Goal: Task Accomplishment & Management: Manage account settings

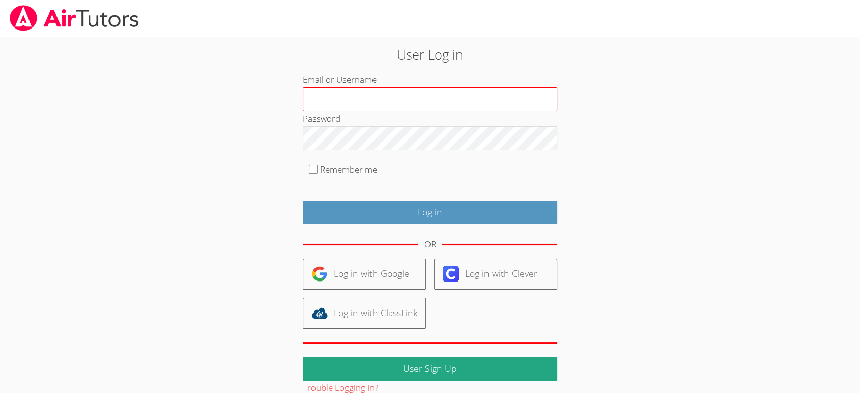
click at [439, 101] on input "Email or Username" at bounding box center [430, 99] width 254 height 24
type input "[EMAIL_ADDRESS][DOMAIN_NAME]"
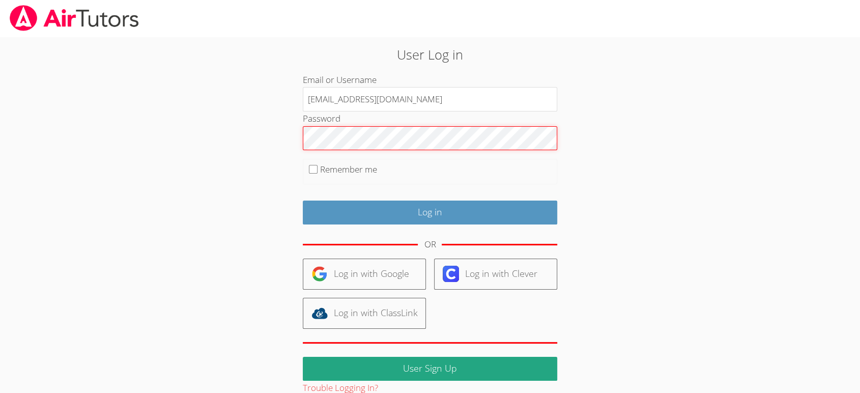
click at [303, 200] on input "Log in" at bounding box center [430, 212] width 254 height 24
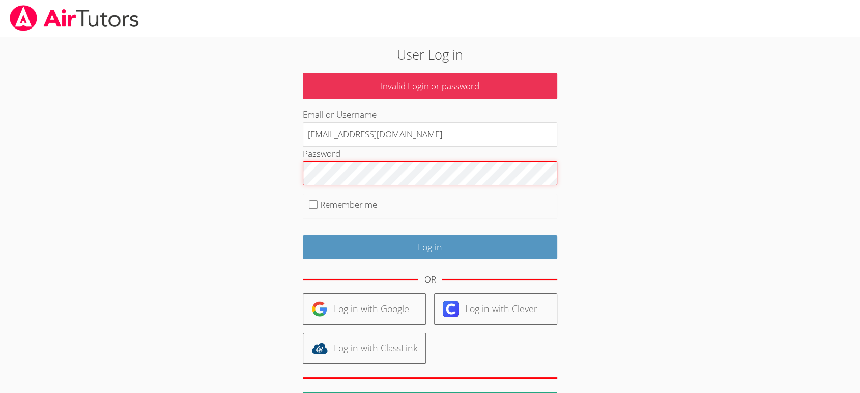
click at [303, 235] on input "Log in" at bounding box center [430, 247] width 254 height 24
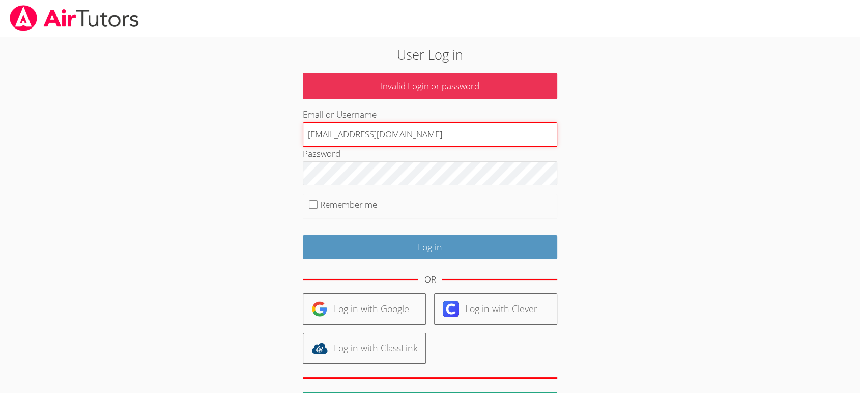
drag, startPoint x: 441, startPoint y: 131, endPoint x: 227, endPoint y: 127, distance: 214.3
click at [227, 127] on div "User Log in Invalid Login or password Email or Username [PERSON_NAME][EMAIL_ADD…" at bounding box center [430, 237] width 465 height 385
type input "[EMAIL_ADDRESS][DOMAIN_NAME]"
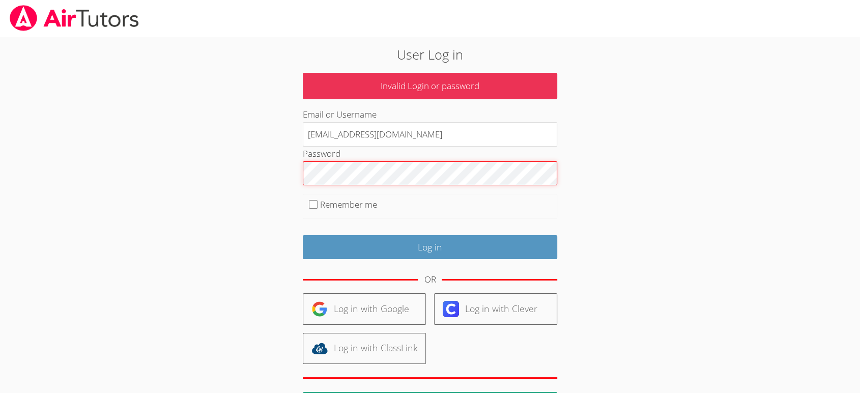
click at [303, 235] on input "Log in" at bounding box center [430, 247] width 254 height 24
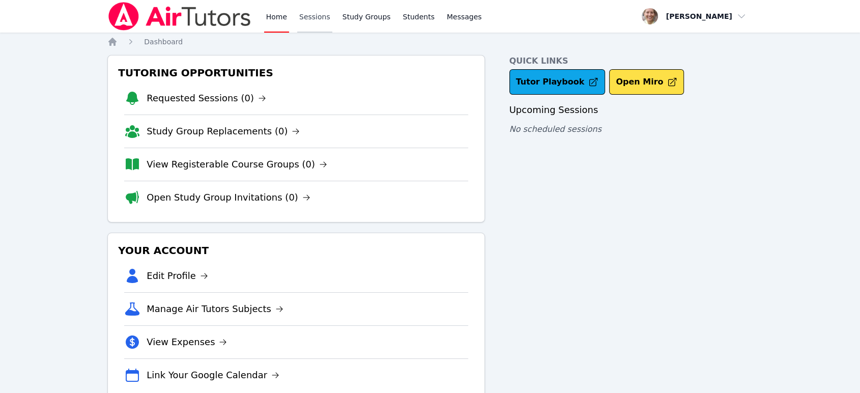
click at [306, 20] on link "Sessions" at bounding box center [314, 16] width 35 height 33
